Goal: Task Accomplishment & Management: Use online tool/utility

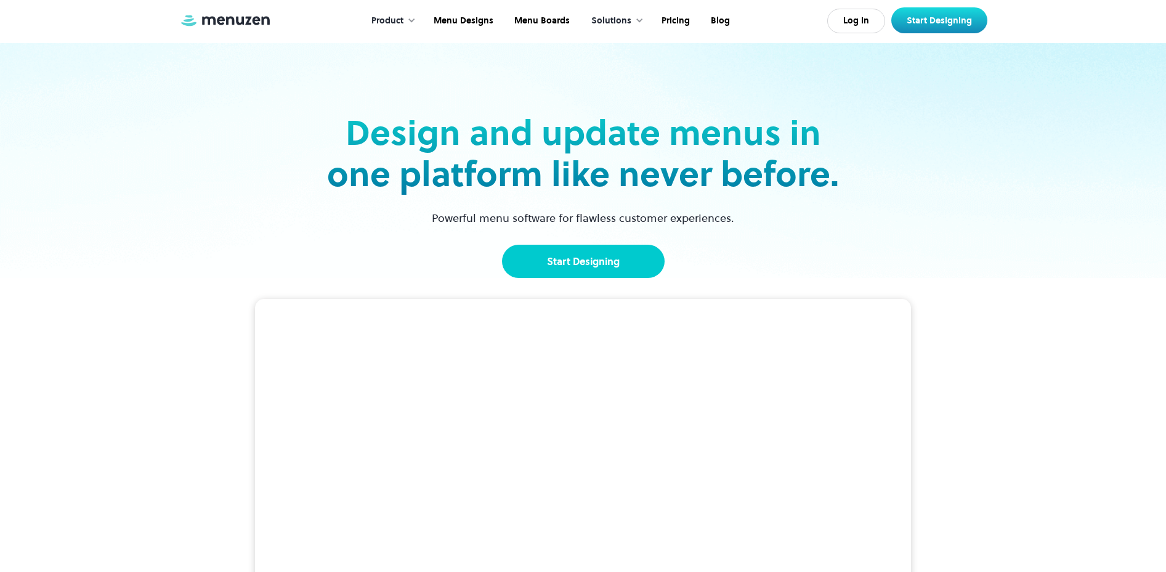
click at [585, 270] on link "Start Designing" at bounding box center [583, 261] width 163 height 33
drag, startPoint x: 622, startPoint y: 251, endPoint x: 606, endPoint y: 250, distance: 15.4
click at [622, 251] on link "Start Designing" at bounding box center [583, 261] width 163 height 33
